Goal: Information Seeking & Learning: Learn about a topic

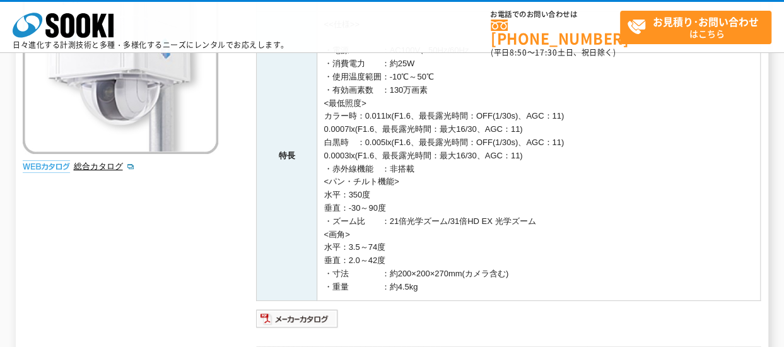
scroll to position [219, 0]
click at [293, 312] on img at bounding box center [297, 317] width 83 height 20
click at [496, 260] on td "<<仕様>> ・電源　　　　：AC100V、50Hz/60Hz ・消費電力　　：約25W ・使用温度範囲：-10℃～50℃ ・有効画素数　：130万画素 <最…" at bounding box center [538, 154] width 443 height 289
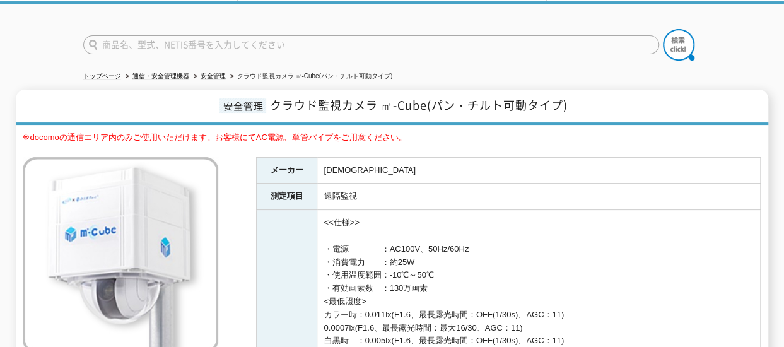
scroll to position [0, 0]
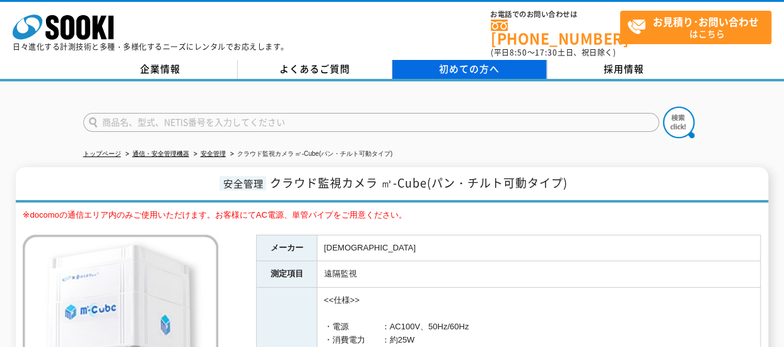
click at [439, 62] on span "初めての方へ" at bounding box center [469, 69] width 61 height 14
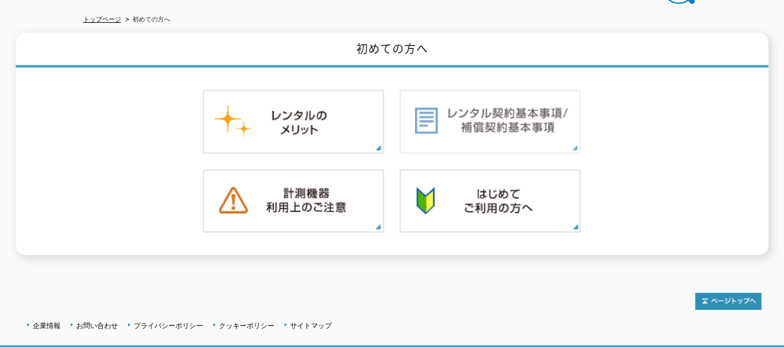
scroll to position [149, 0]
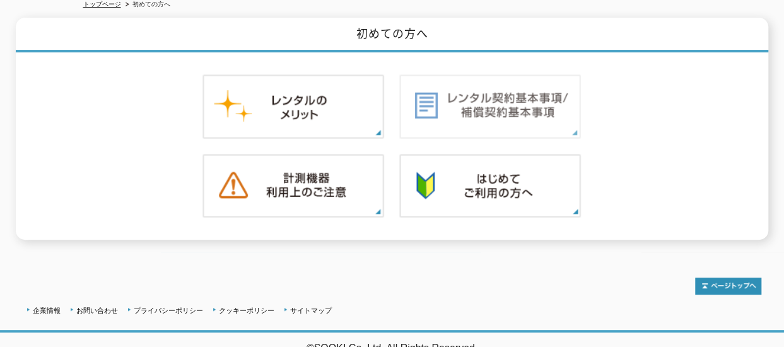
click at [528, 127] on img at bounding box center [490, 106] width 182 height 64
